Goal: Task Accomplishment & Management: Complete application form

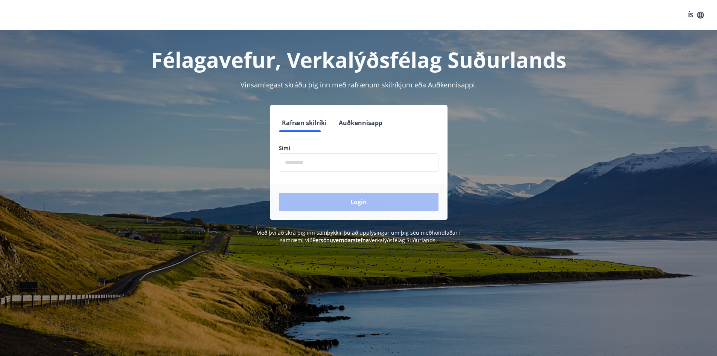
click at [347, 174] on form "Rafræn skilríki Auðkennisapp Sími ​ Login" at bounding box center [359, 167] width 178 height 106
click at [351, 164] on input "phone" at bounding box center [359, 162] width 160 height 18
type input "********"
click at [279, 193] on button "Login" at bounding box center [359, 202] width 160 height 18
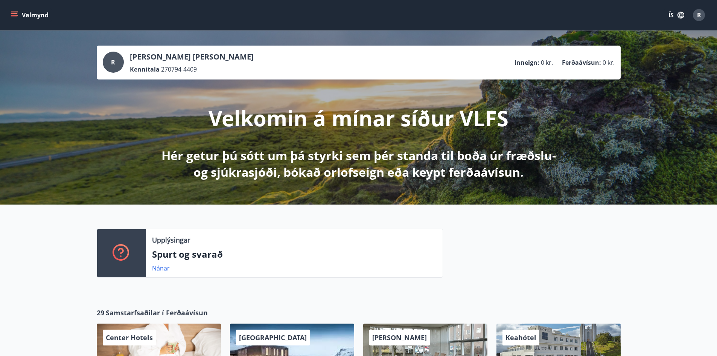
click at [39, 20] on button "Valmynd" at bounding box center [30, 15] width 43 height 14
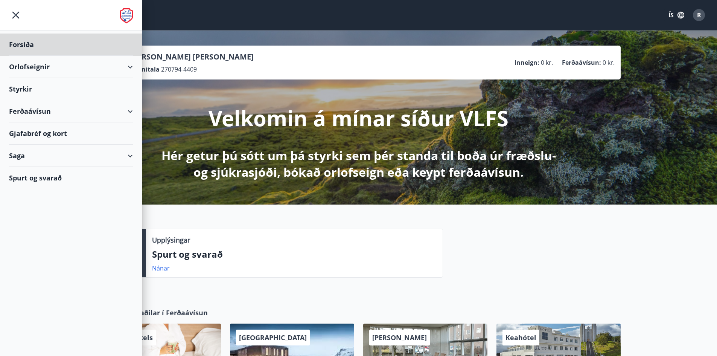
click at [81, 88] on div "Styrkir" at bounding box center [71, 89] width 124 height 22
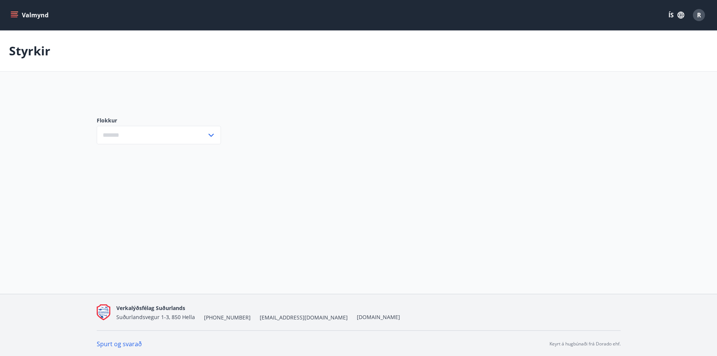
type input "***"
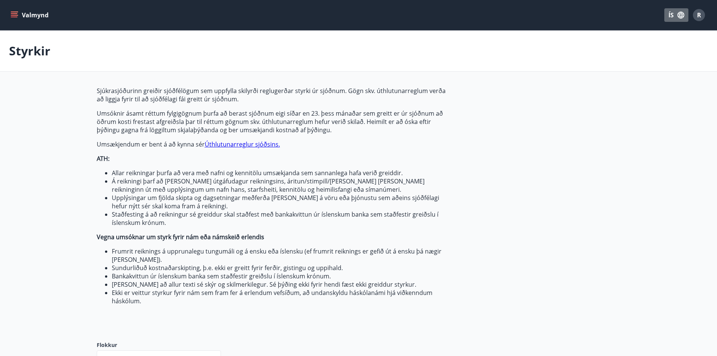
click at [682, 15] on icon "button" at bounding box center [681, 15] width 8 height 8
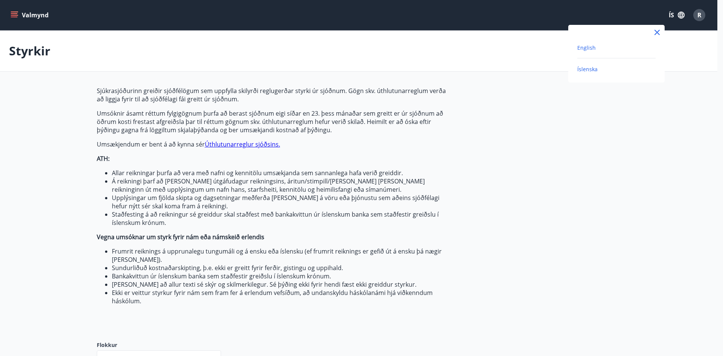
click at [594, 46] on span "English" at bounding box center [586, 47] width 18 height 7
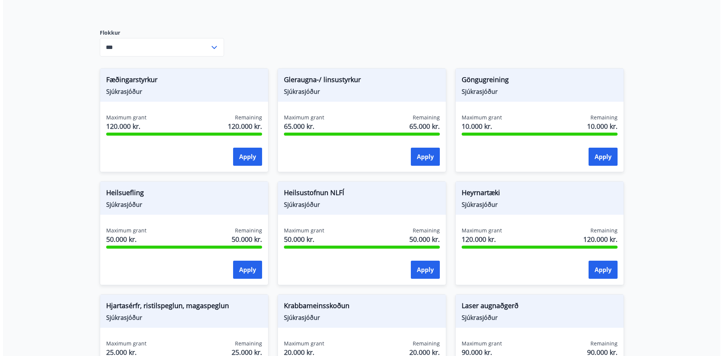
scroll to position [301, 0]
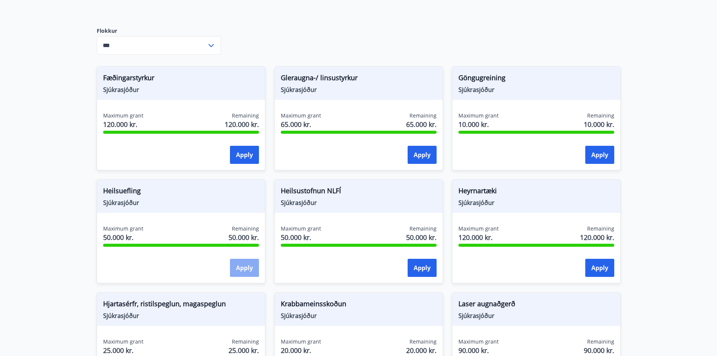
click at [248, 269] on button "Apply" at bounding box center [244, 268] width 29 height 18
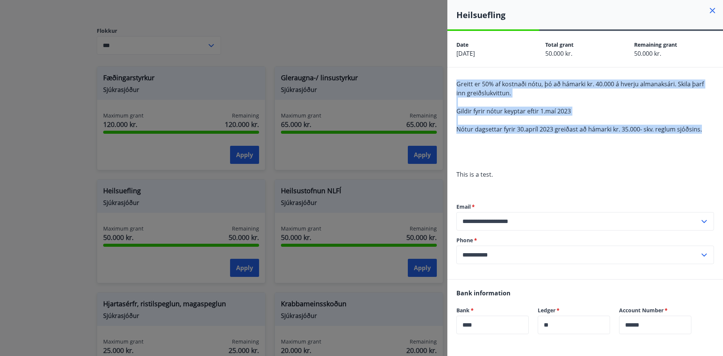
drag, startPoint x: 453, startPoint y: 82, endPoint x: 705, endPoint y: 131, distance: 256.3
click at [705, 131] on div "**********" at bounding box center [585, 173] width 276 height 212
copy span "Greitt er 50% af kostnaði nótu, þó að hámarki kr. 40.000 á hverju almanaksári. …"
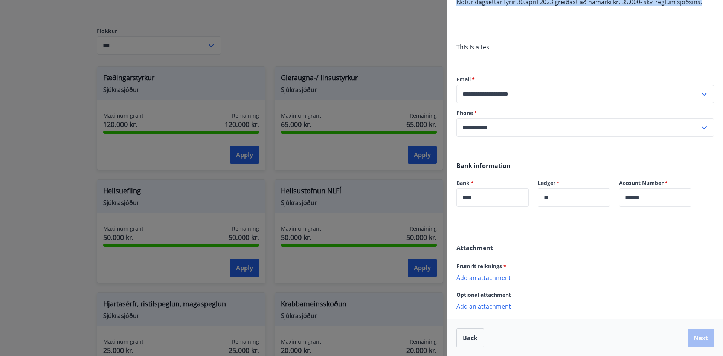
scroll to position [128, 0]
click at [505, 276] on p "Add an attachment" at bounding box center [585, 277] width 258 height 8
click at [493, 278] on p "Add an attachment" at bounding box center [585, 277] width 258 height 8
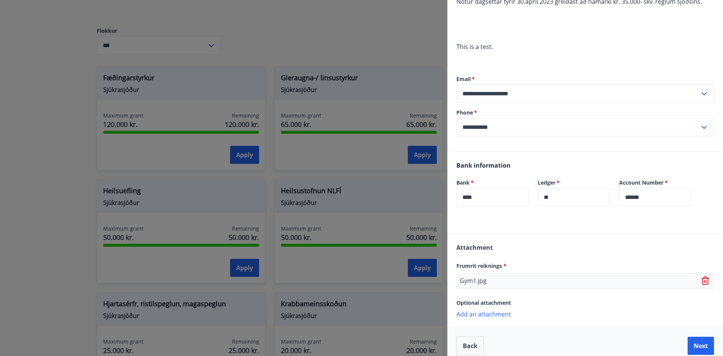
click at [502, 316] on p "Add an attachment" at bounding box center [585, 314] width 258 height 8
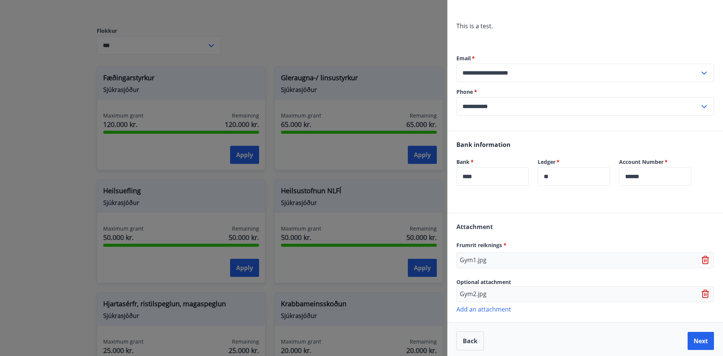
scroll to position [152, 0]
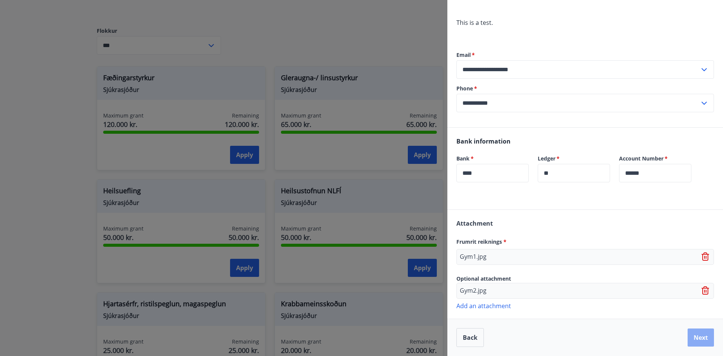
click at [692, 337] on button "Next" at bounding box center [701, 337] width 26 height 18
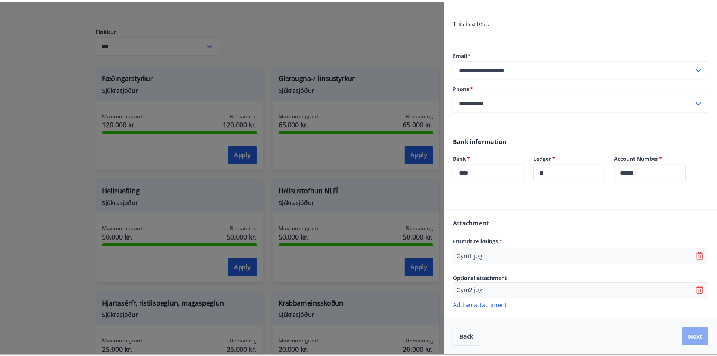
scroll to position [0, 0]
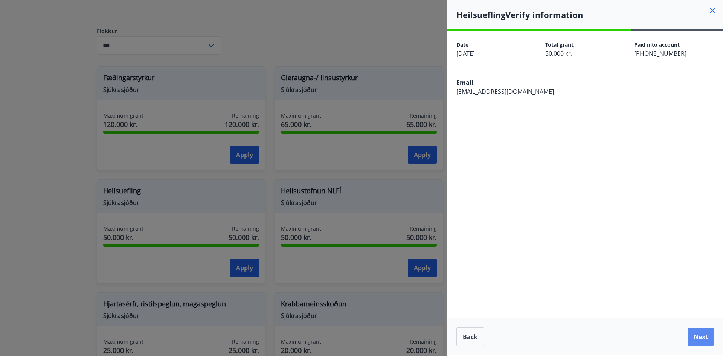
click at [694, 333] on button "Next" at bounding box center [701, 337] width 26 height 18
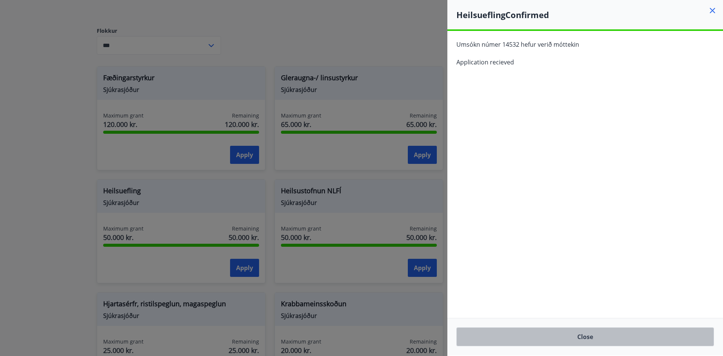
click at [564, 332] on button "Close" at bounding box center [585, 336] width 258 height 19
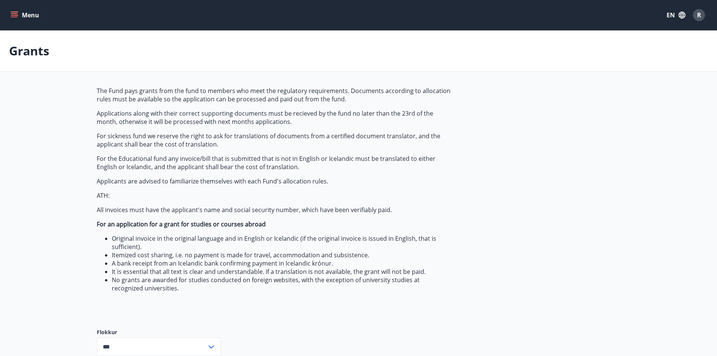
click at [17, 13] on icon "menu" at bounding box center [15, 15] width 8 height 8
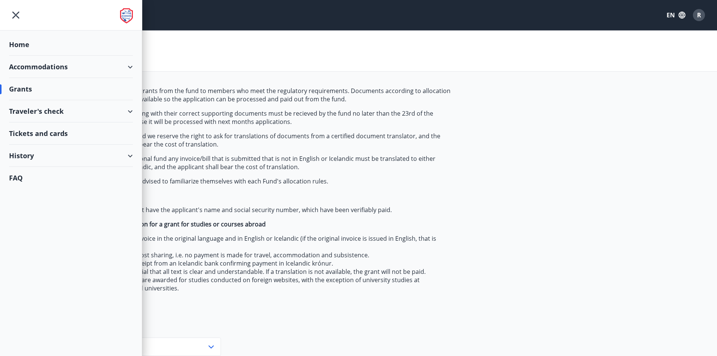
click at [27, 47] on div "Home" at bounding box center [71, 45] width 124 height 22
